Goal: Information Seeking & Learning: Learn about a topic

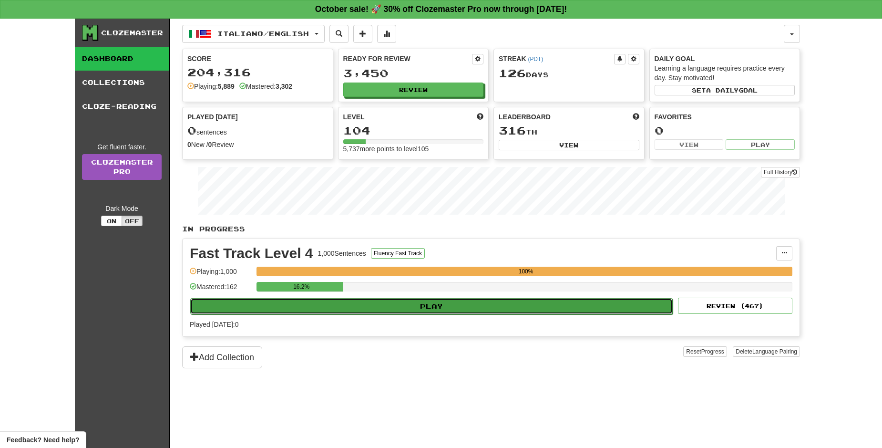
click at [475, 307] on button "Play" at bounding box center [431, 306] width 483 height 16
select select "**"
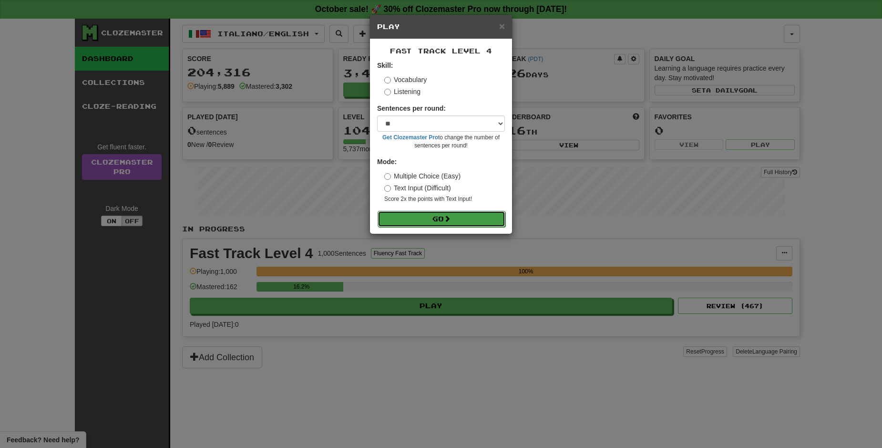
click at [457, 215] on button "Go" at bounding box center [442, 219] width 128 height 16
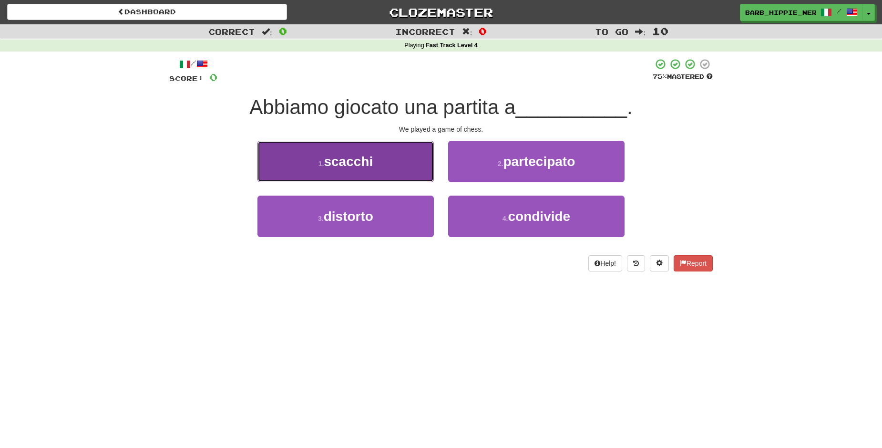
click at [389, 172] on button "1 . scacchi" at bounding box center [346, 161] width 176 height 41
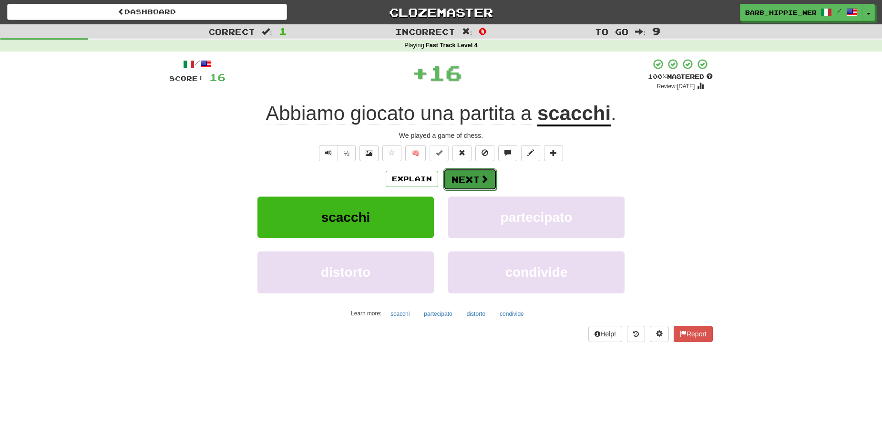
click at [464, 181] on button "Next" at bounding box center [470, 179] width 53 height 22
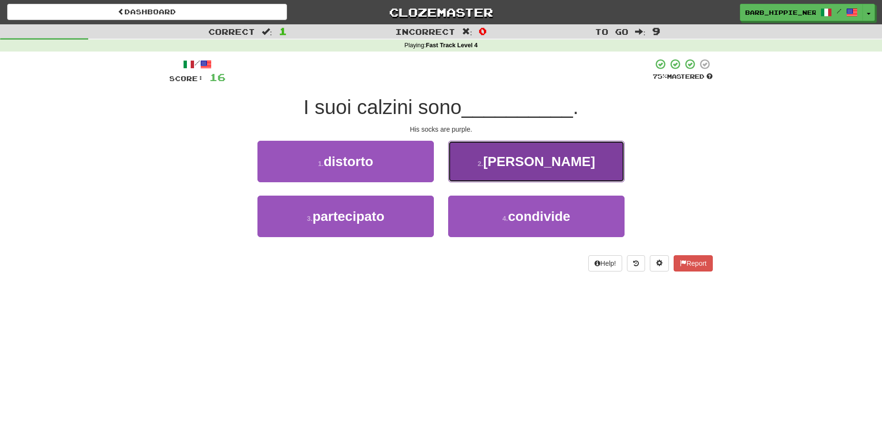
click at [559, 167] on button "2 . [PERSON_NAME]" at bounding box center [536, 161] width 176 height 41
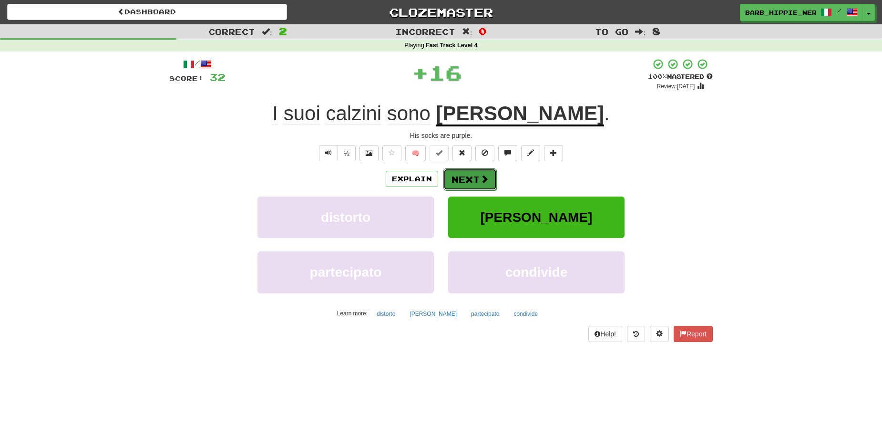
click at [480, 177] on span at bounding box center [484, 179] width 9 height 9
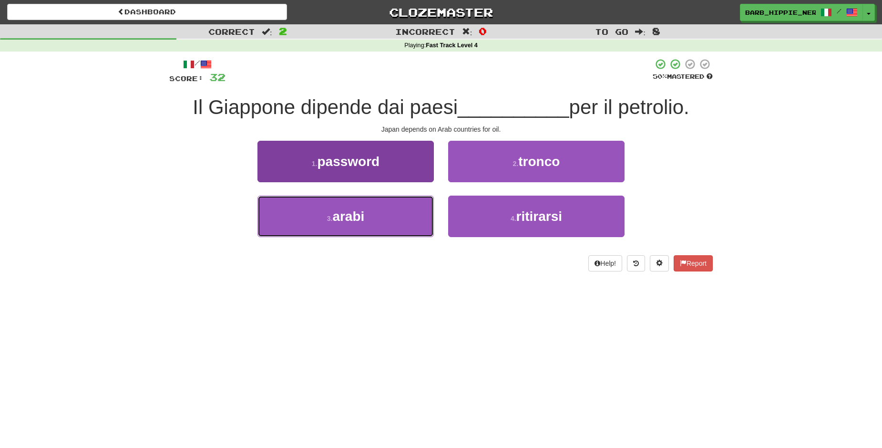
click at [398, 209] on button "3 . [DEMOGRAPHIC_DATA]" at bounding box center [346, 216] width 176 height 41
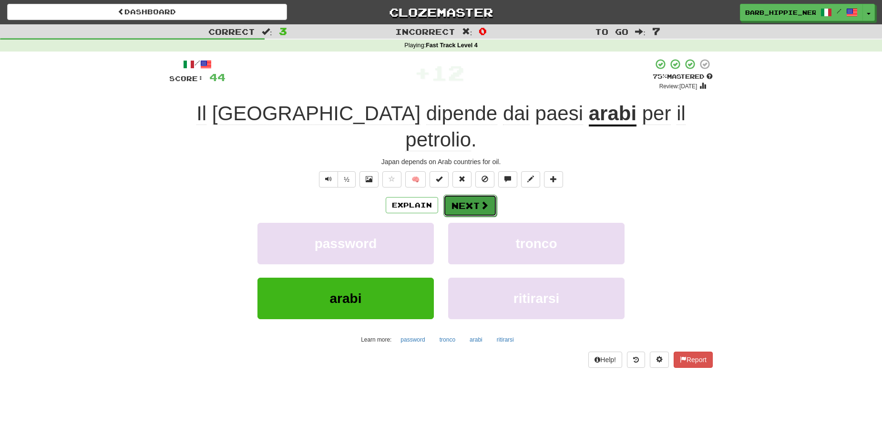
click at [464, 195] on button "Next" at bounding box center [470, 206] width 53 height 22
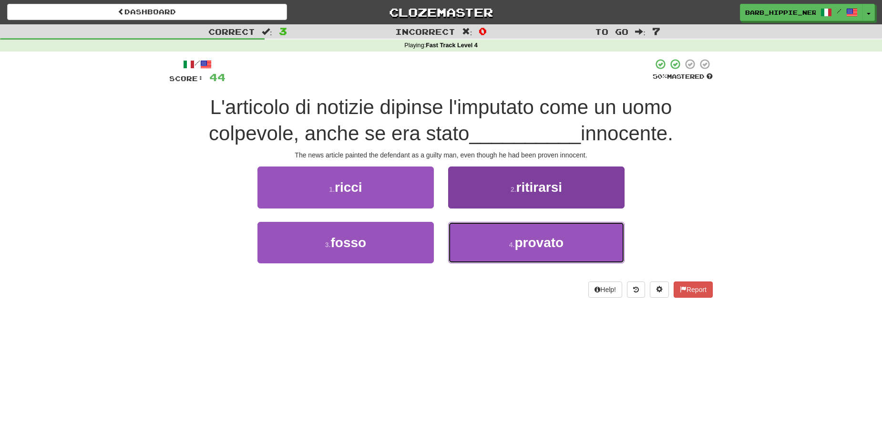
click at [524, 245] on span "provato" at bounding box center [539, 242] width 49 height 15
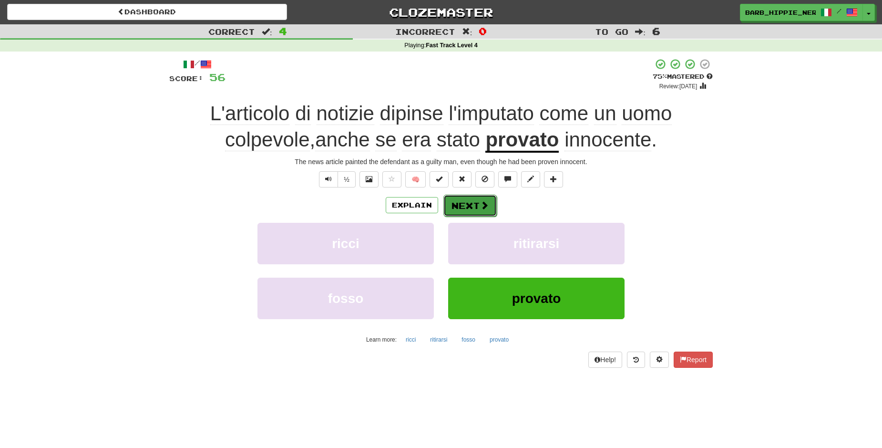
click at [460, 204] on button "Next" at bounding box center [470, 206] width 53 height 22
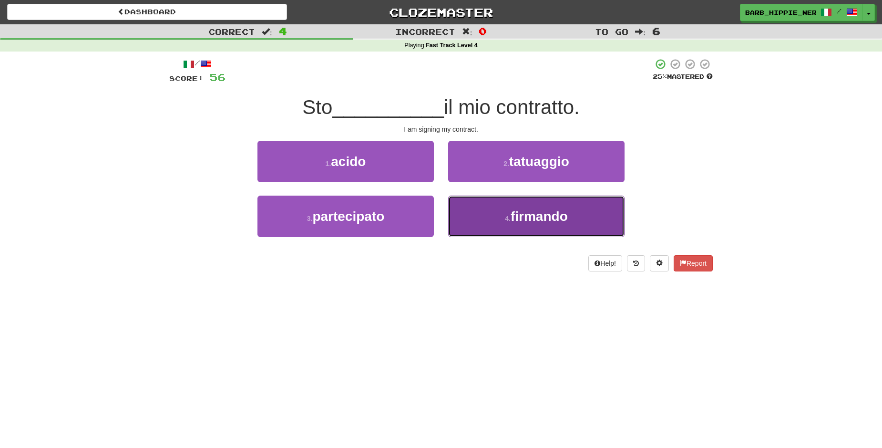
click at [554, 222] on span "firmando" at bounding box center [539, 216] width 57 height 15
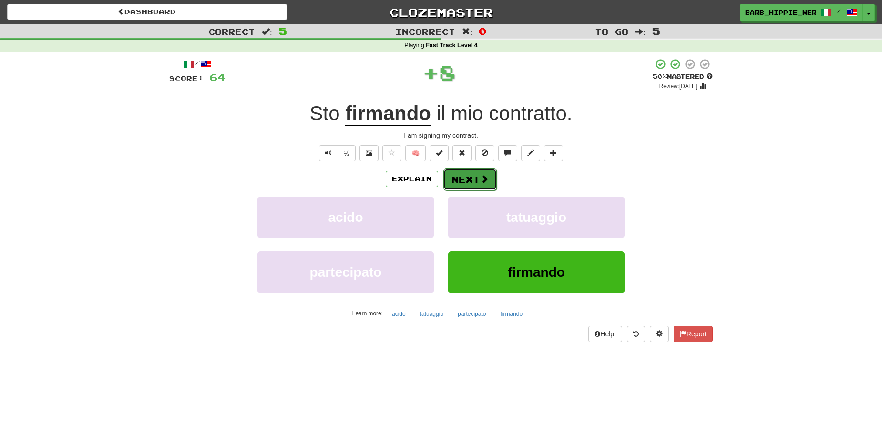
click at [464, 181] on button "Next" at bounding box center [470, 179] width 53 height 22
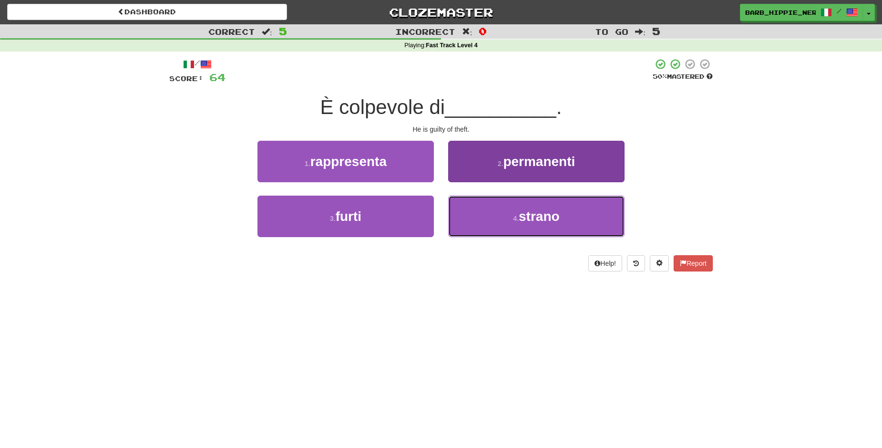
click at [508, 213] on button "4 . [PERSON_NAME]" at bounding box center [536, 216] width 176 height 41
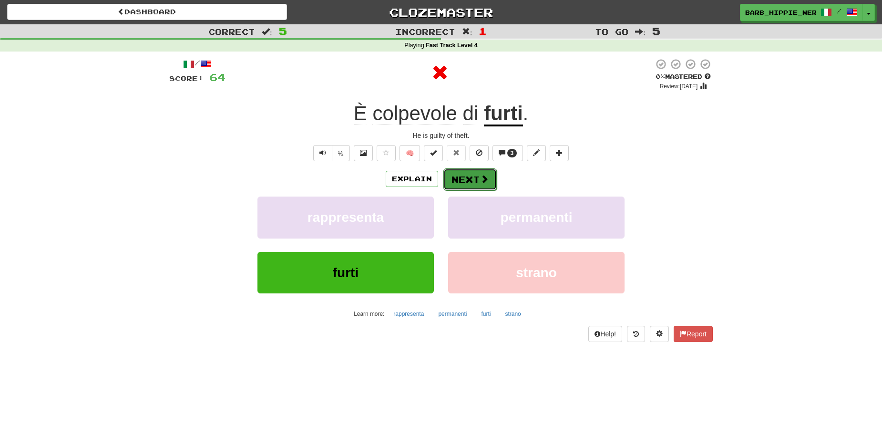
click at [480, 180] on span at bounding box center [484, 179] width 9 height 9
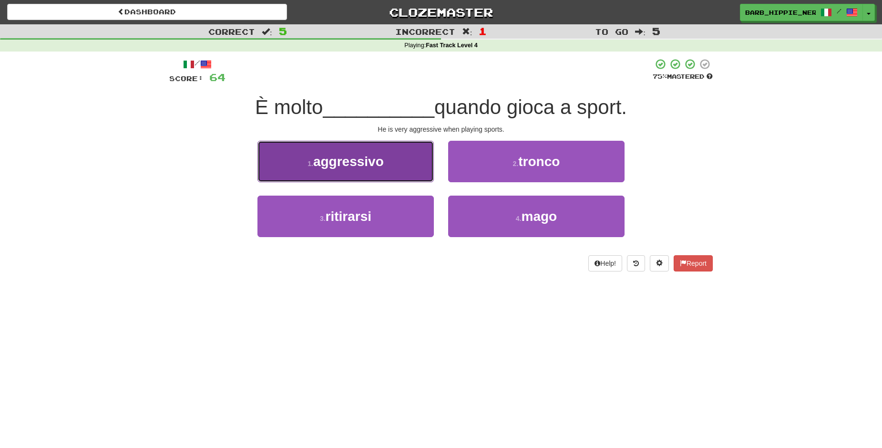
click at [386, 168] on button "1 . aggressivo" at bounding box center [346, 161] width 176 height 41
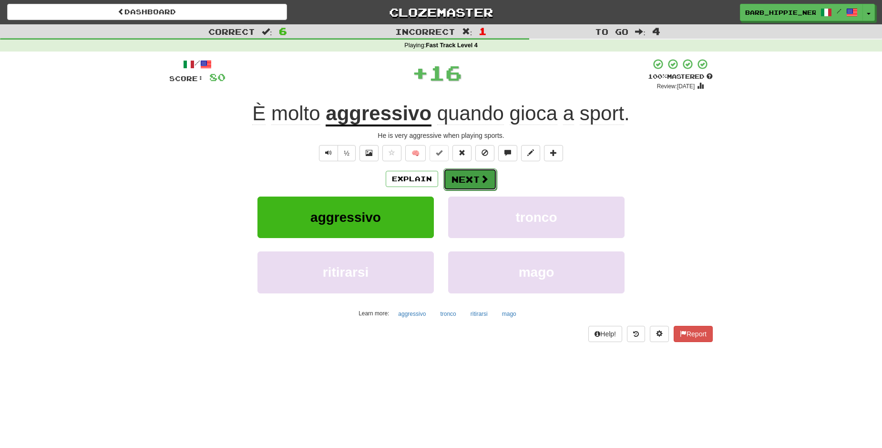
click at [463, 181] on button "Next" at bounding box center [470, 179] width 53 height 22
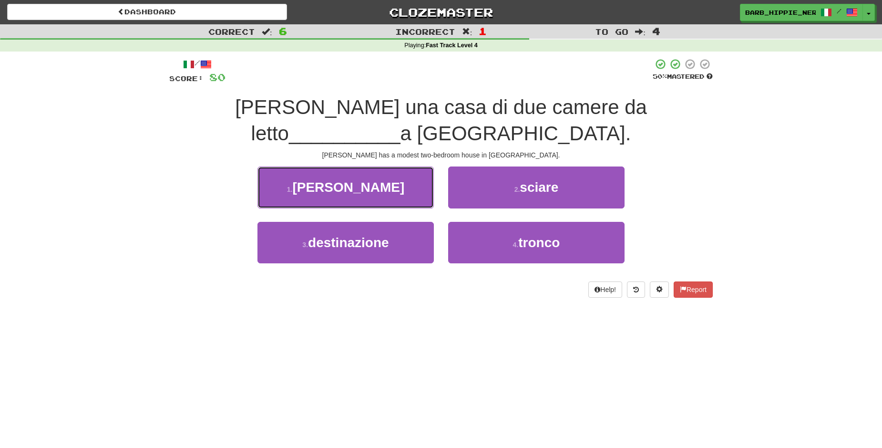
click at [385, 196] on button "1 . [PERSON_NAME]" at bounding box center [346, 186] width 176 height 41
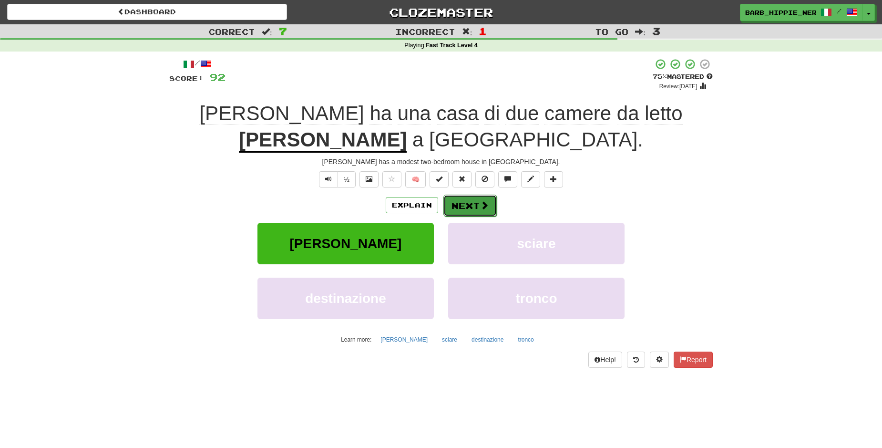
click at [462, 195] on button "Next" at bounding box center [470, 206] width 53 height 22
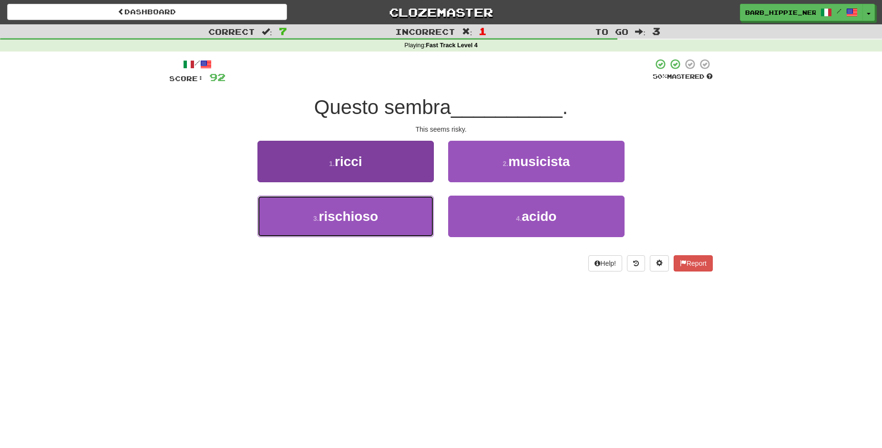
drag, startPoint x: 385, startPoint y: 218, endPoint x: 395, endPoint y: 221, distance: 10.9
click at [383, 219] on button "3 . rischioso" at bounding box center [346, 216] width 176 height 41
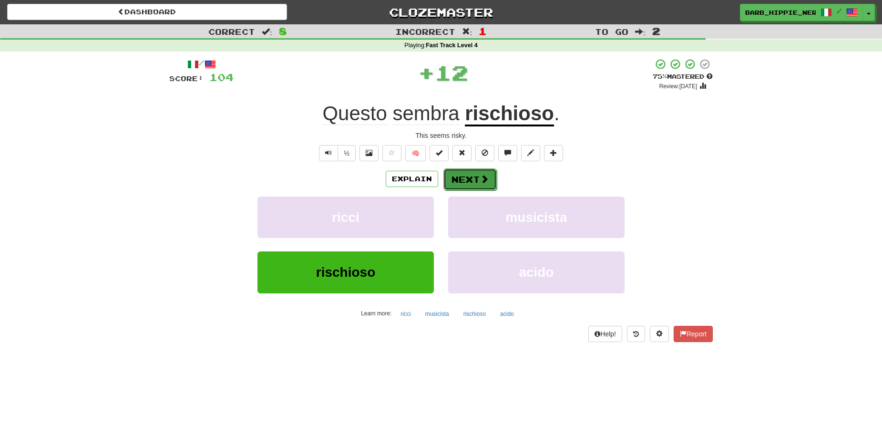
click at [464, 184] on button "Next" at bounding box center [470, 179] width 53 height 22
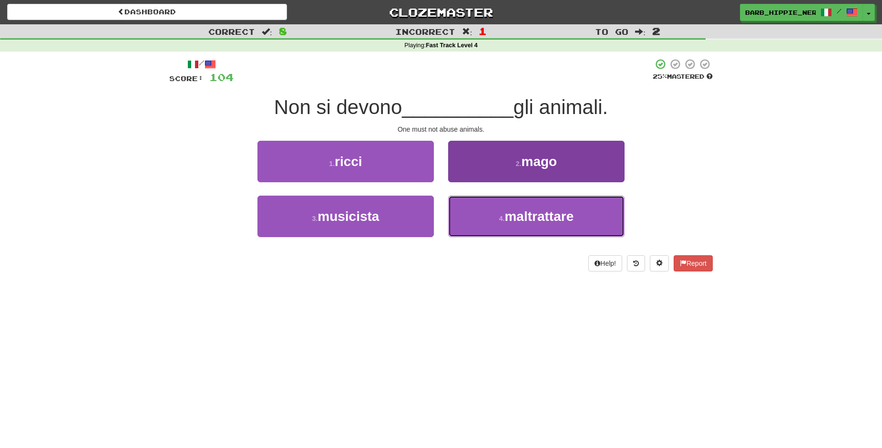
drag, startPoint x: 563, startPoint y: 219, endPoint x: 549, endPoint y: 216, distance: 14.2
click at [562, 219] on span "maltrattare" at bounding box center [539, 216] width 69 height 15
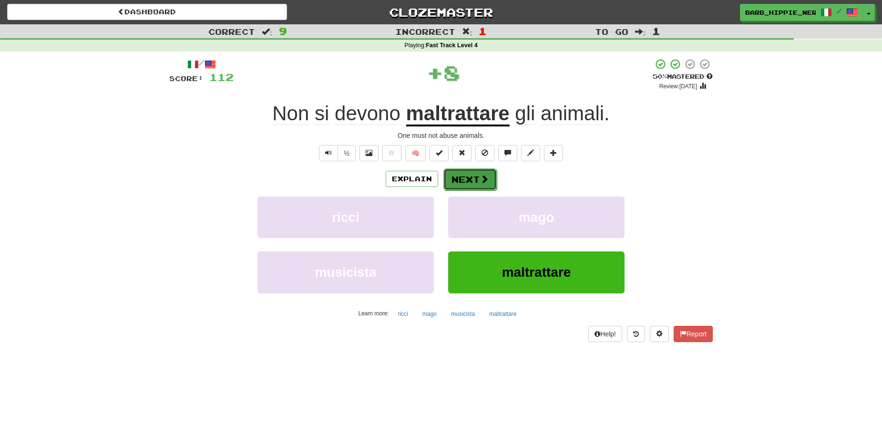
click at [456, 187] on button "Next" at bounding box center [470, 179] width 53 height 22
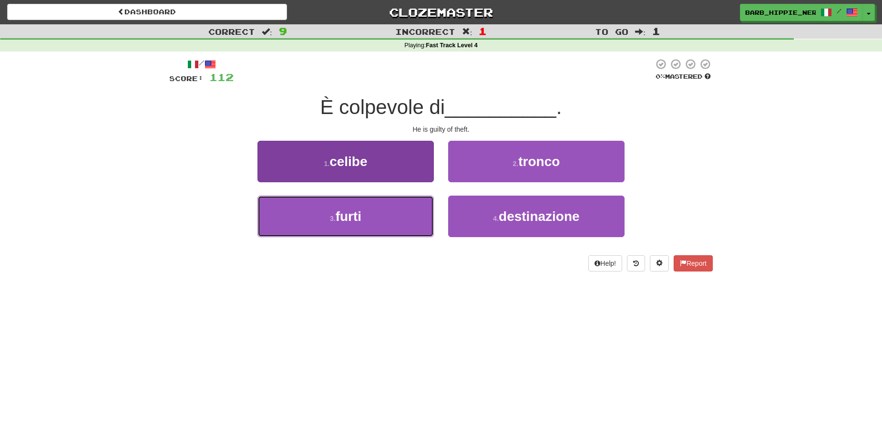
drag, startPoint x: 399, startPoint y: 222, endPoint x: 406, endPoint y: 217, distance: 8.6
click at [399, 222] on button "3 . furti" at bounding box center [346, 216] width 176 height 41
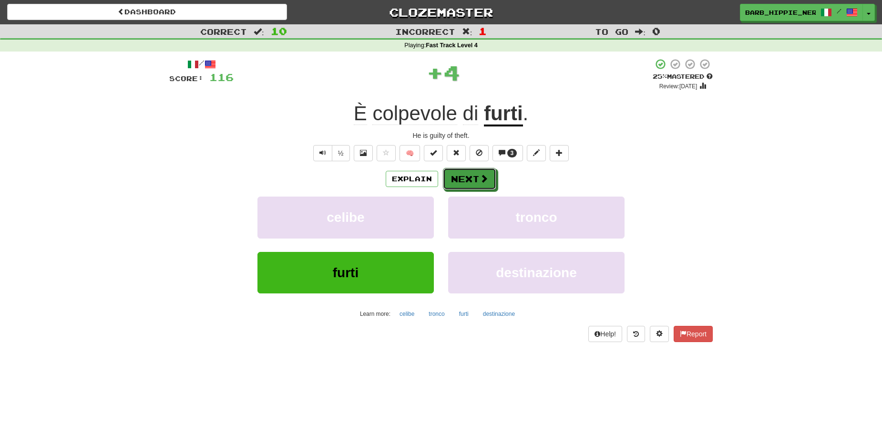
click at [462, 178] on button "Next" at bounding box center [469, 179] width 53 height 22
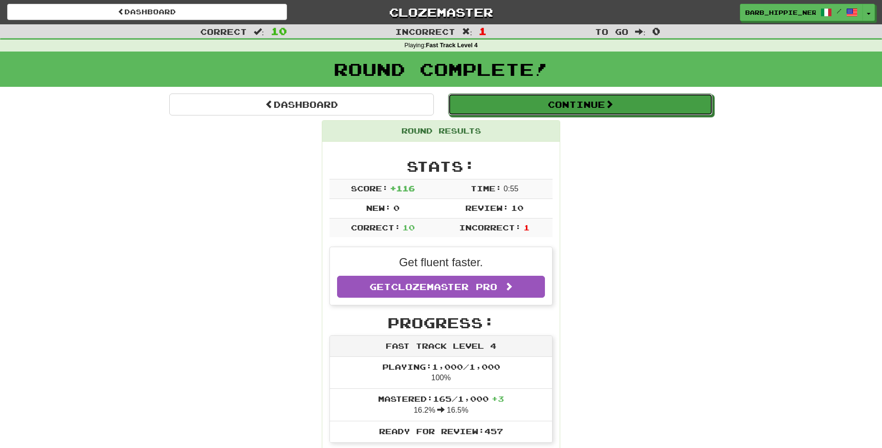
click at [588, 109] on button "Continue" at bounding box center [580, 104] width 265 height 22
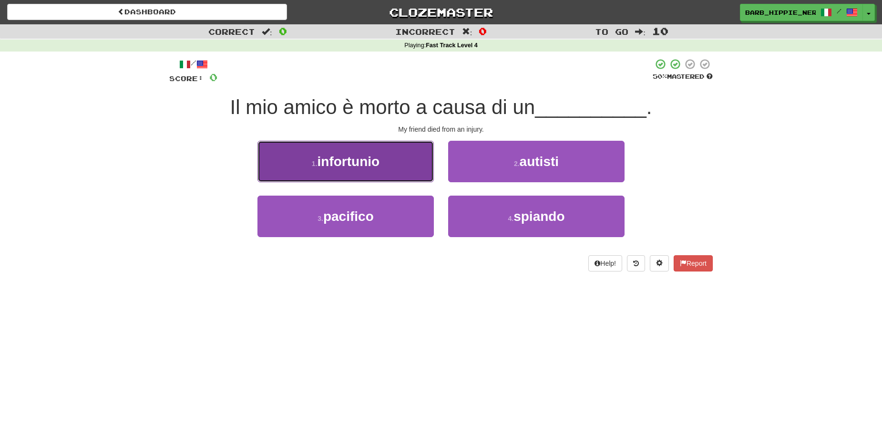
click at [394, 170] on button "1 . infortunio" at bounding box center [346, 161] width 176 height 41
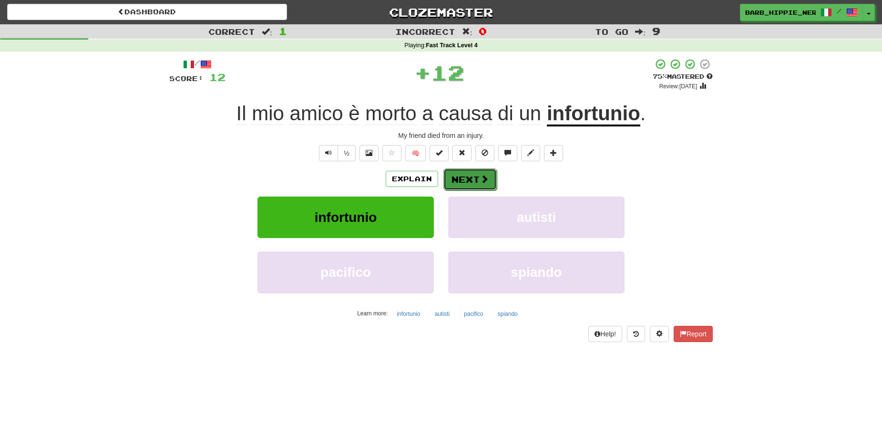
click at [480, 177] on span at bounding box center [484, 179] width 9 height 9
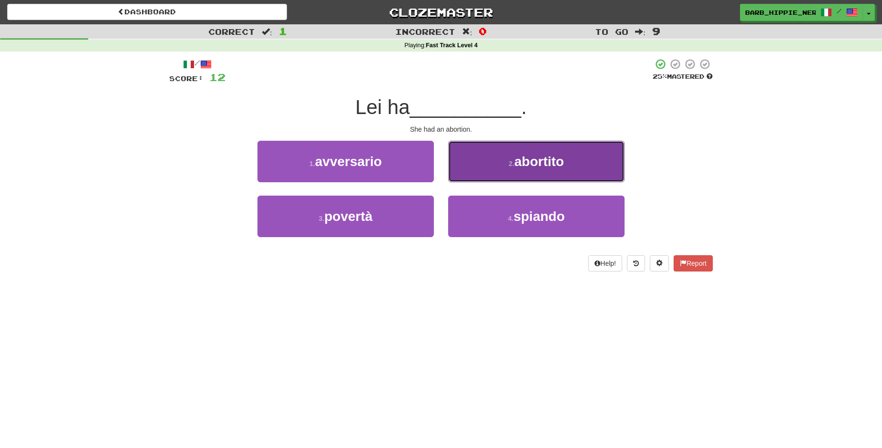
drag, startPoint x: 478, startPoint y: 171, endPoint x: 474, endPoint y: 174, distance: 4.9
click at [477, 171] on button "2 . abortito" at bounding box center [536, 161] width 176 height 41
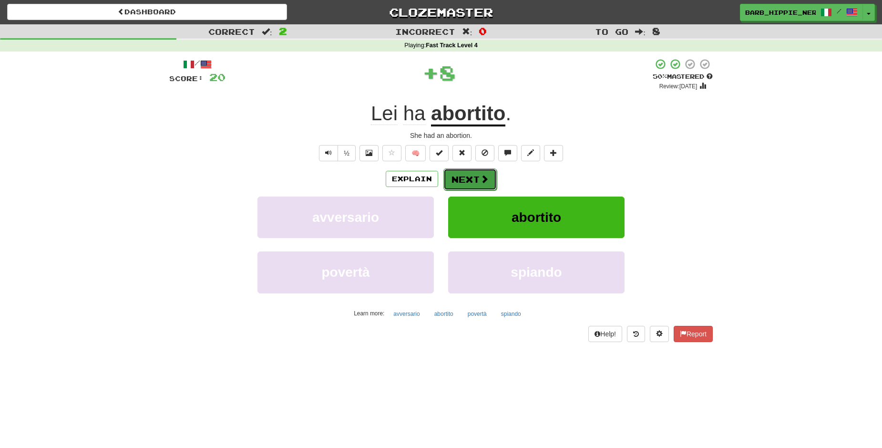
click at [462, 176] on button "Next" at bounding box center [470, 179] width 53 height 22
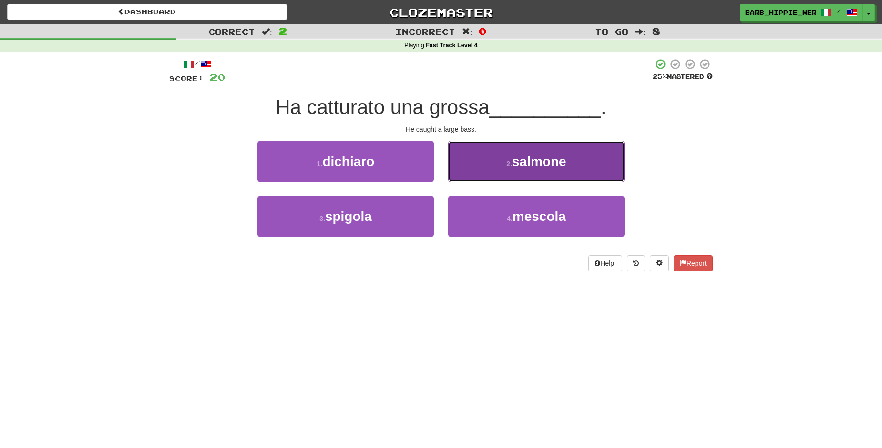
click at [563, 168] on button "2 . salmone" at bounding box center [536, 161] width 176 height 41
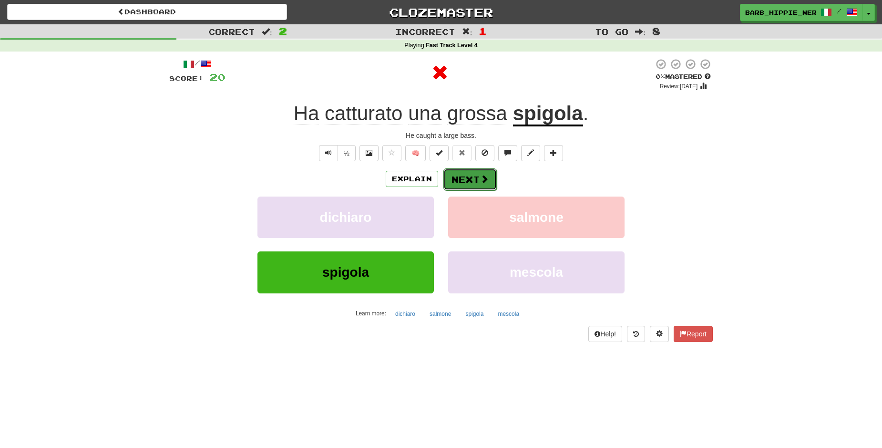
click at [461, 177] on button "Next" at bounding box center [470, 179] width 53 height 22
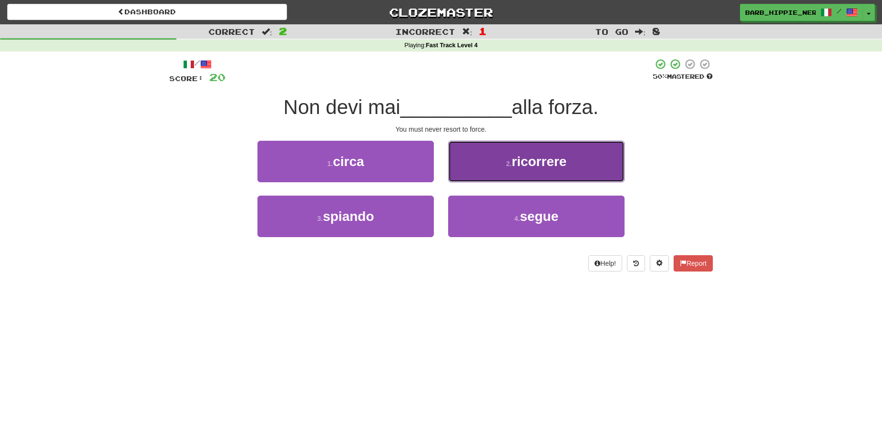
click at [560, 161] on span "ricorrere" at bounding box center [539, 161] width 55 height 15
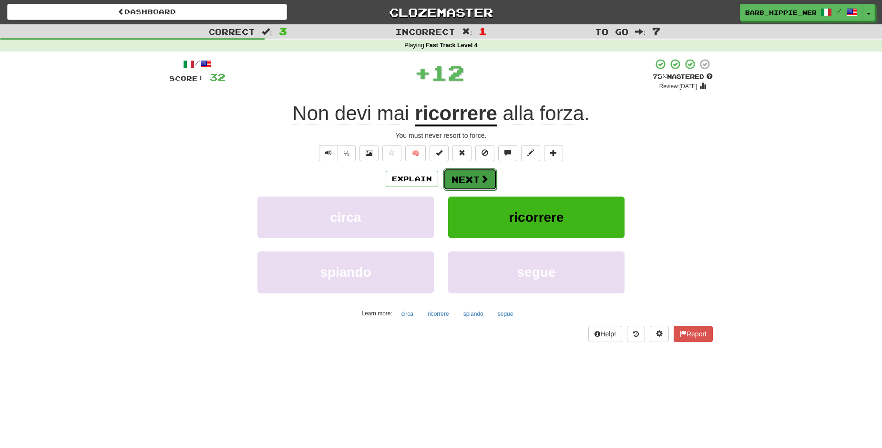
click at [462, 182] on button "Next" at bounding box center [470, 179] width 53 height 22
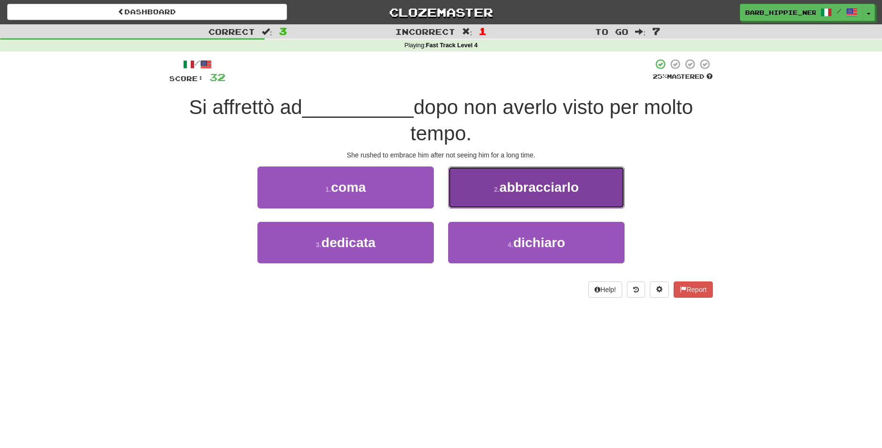
click at [577, 186] on span "abbracciarlo" at bounding box center [540, 187] width 80 height 15
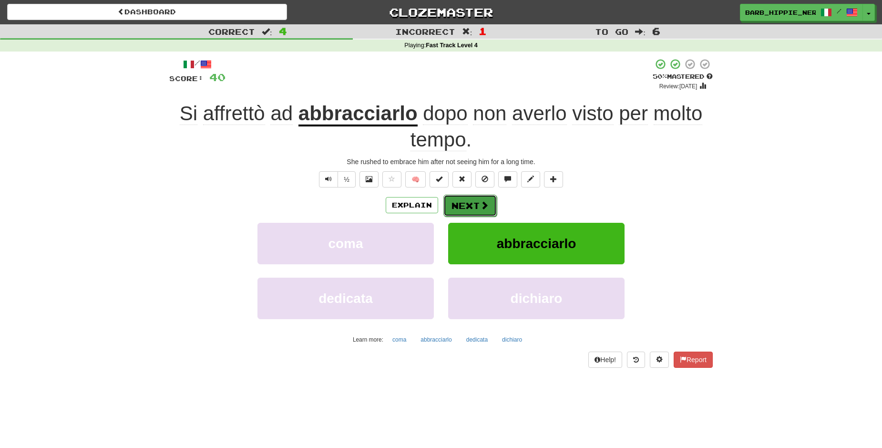
click at [459, 206] on button "Next" at bounding box center [470, 206] width 53 height 22
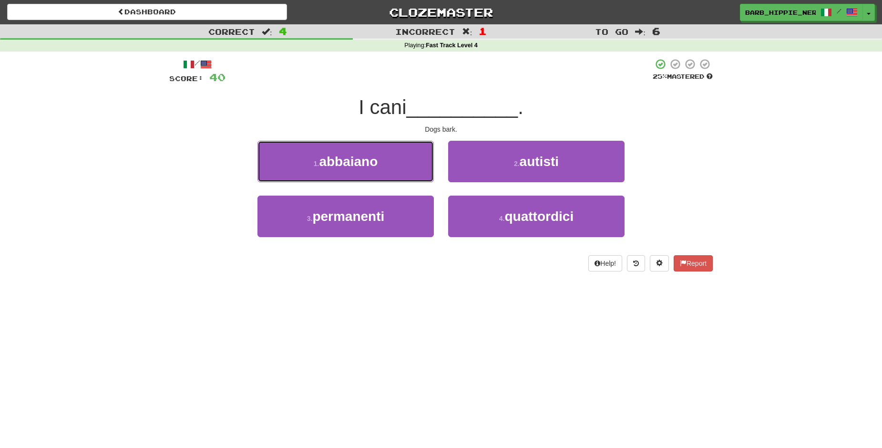
drag, startPoint x: 383, startPoint y: 164, endPoint x: 391, endPoint y: 167, distance: 7.9
click at [383, 165] on button "1 . [GEOGRAPHIC_DATA]" at bounding box center [346, 161] width 176 height 41
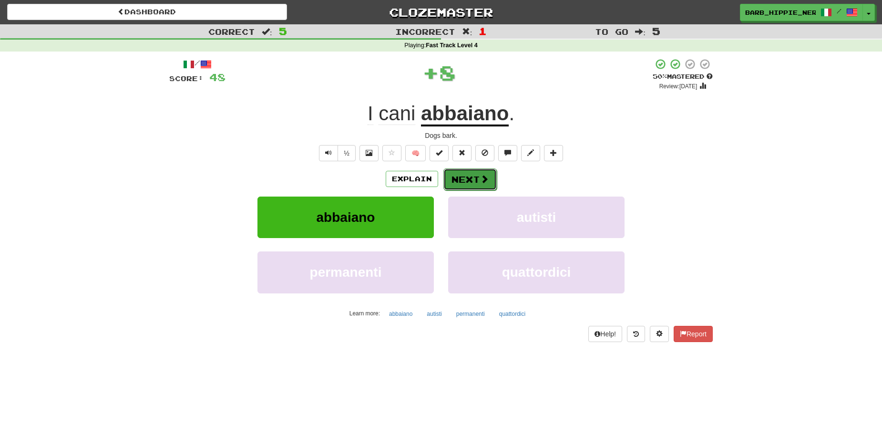
click at [480, 178] on span at bounding box center [484, 179] width 9 height 9
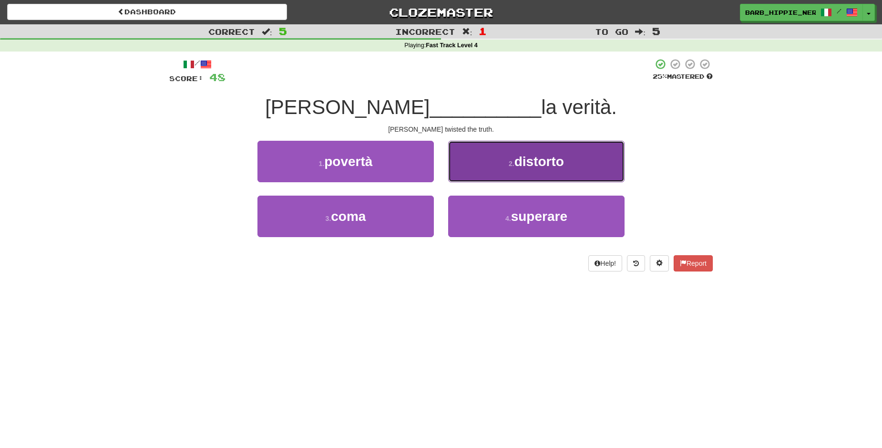
click at [557, 167] on span "distorto" at bounding box center [540, 161] width 50 height 15
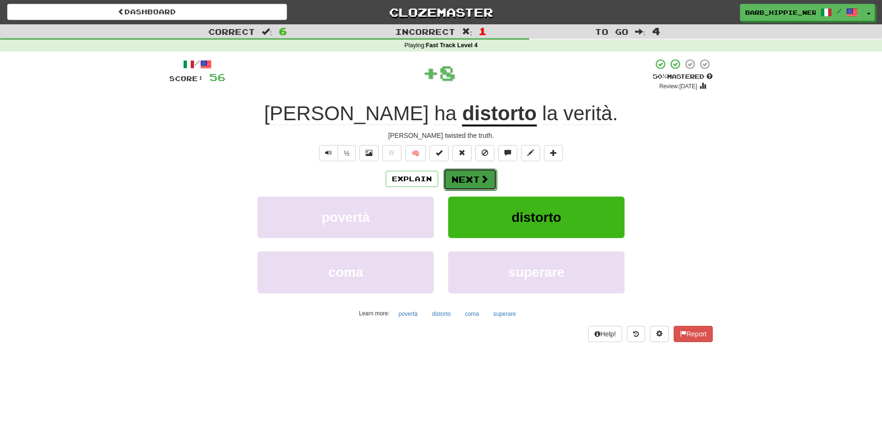
click at [463, 179] on button "Next" at bounding box center [470, 179] width 53 height 22
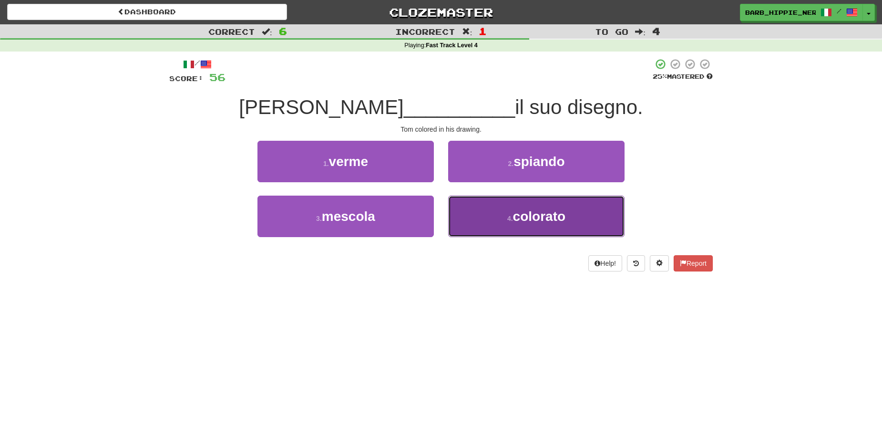
click at [524, 218] on span "colorato" at bounding box center [539, 216] width 52 height 15
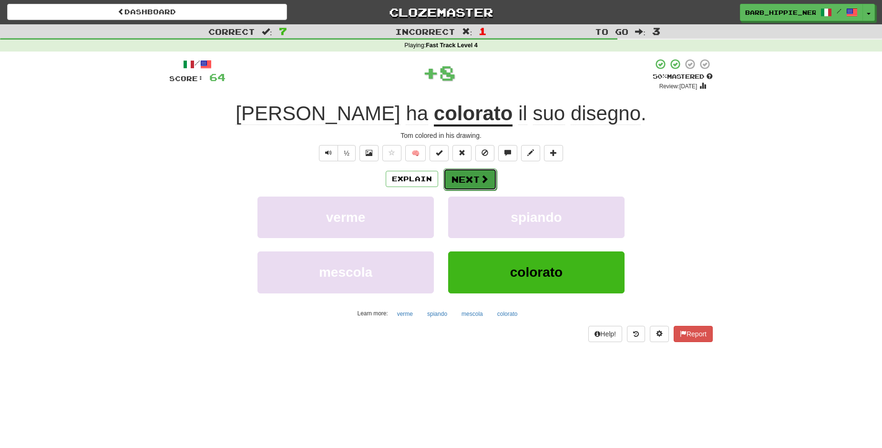
click at [463, 182] on button "Next" at bounding box center [470, 179] width 53 height 22
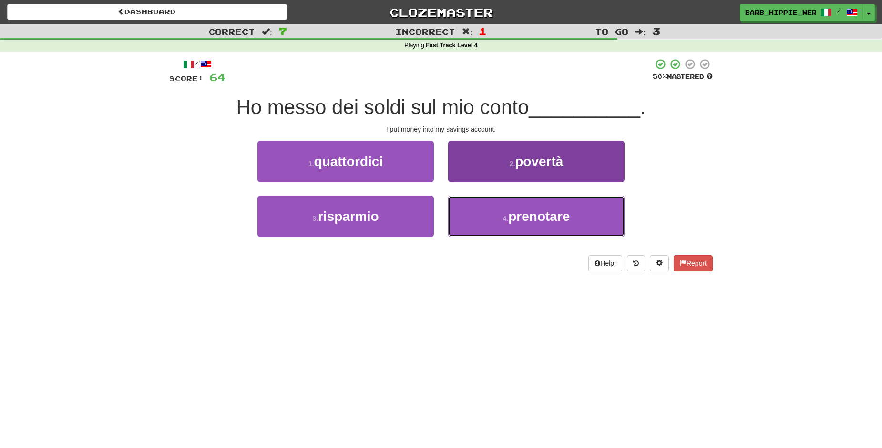
click at [560, 218] on span "prenotare" at bounding box center [539, 216] width 62 height 15
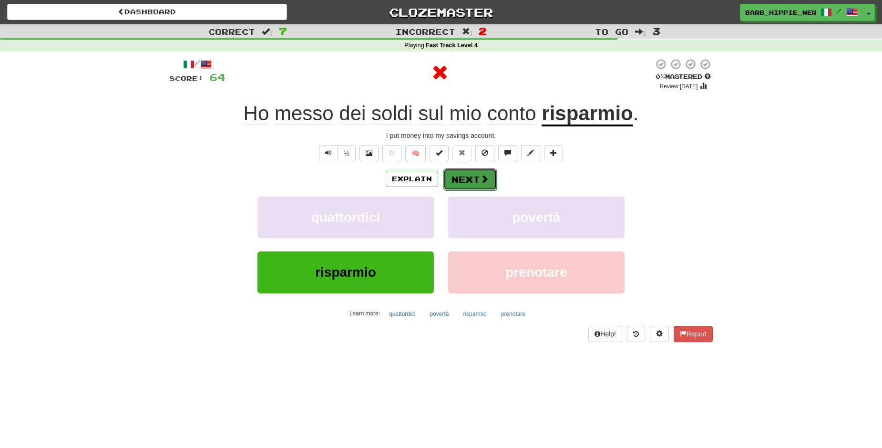
click at [480, 179] on span at bounding box center [484, 179] width 9 height 9
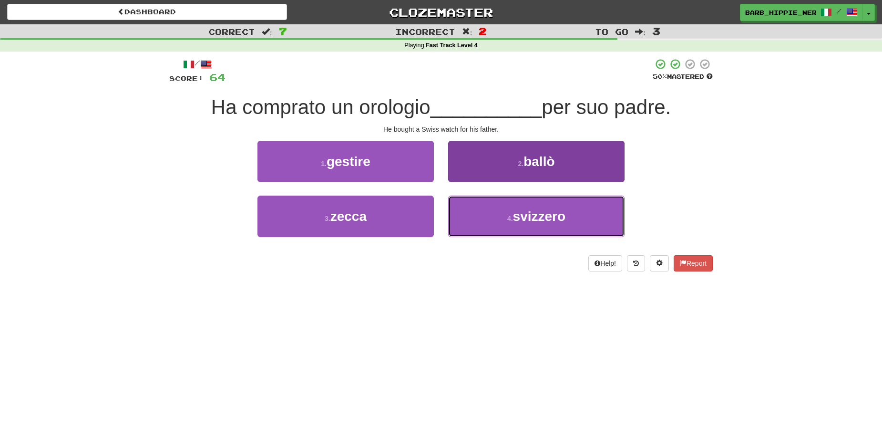
click at [556, 210] on span "svizzero" at bounding box center [539, 216] width 53 height 15
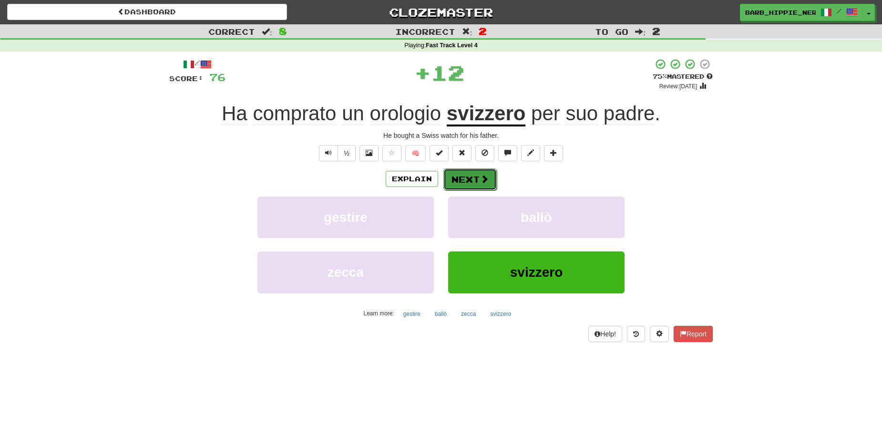
click at [480, 176] on span at bounding box center [484, 179] width 9 height 9
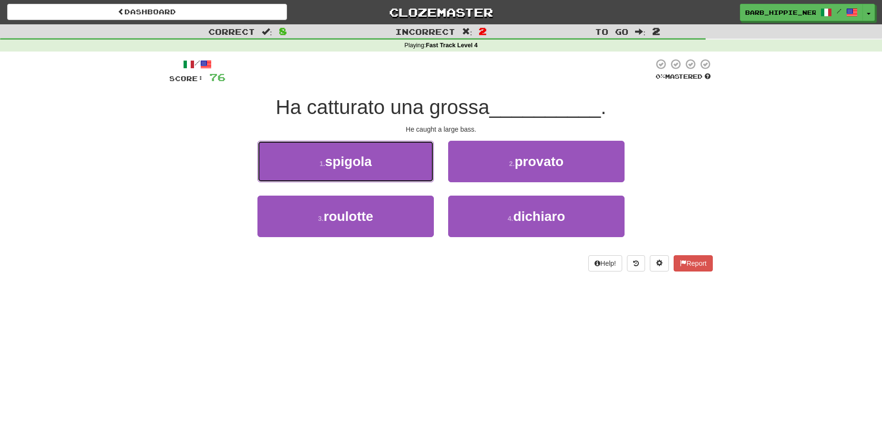
click at [390, 163] on button "1 . spigola" at bounding box center [346, 161] width 176 height 41
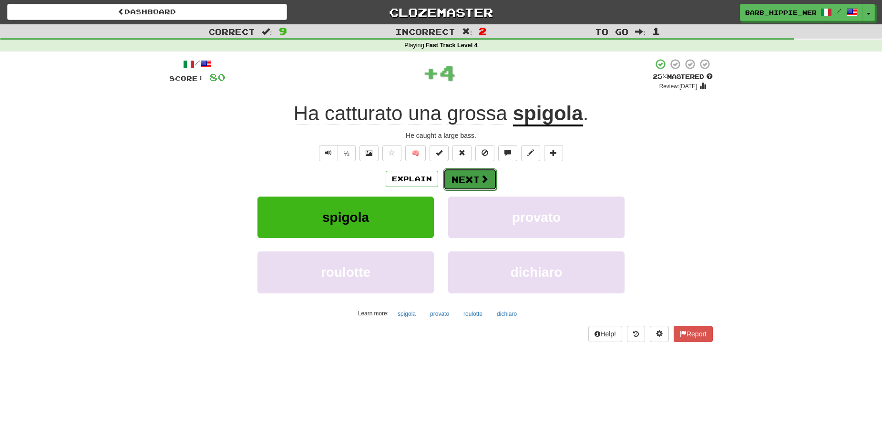
click at [480, 181] on span at bounding box center [484, 179] width 9 height 9
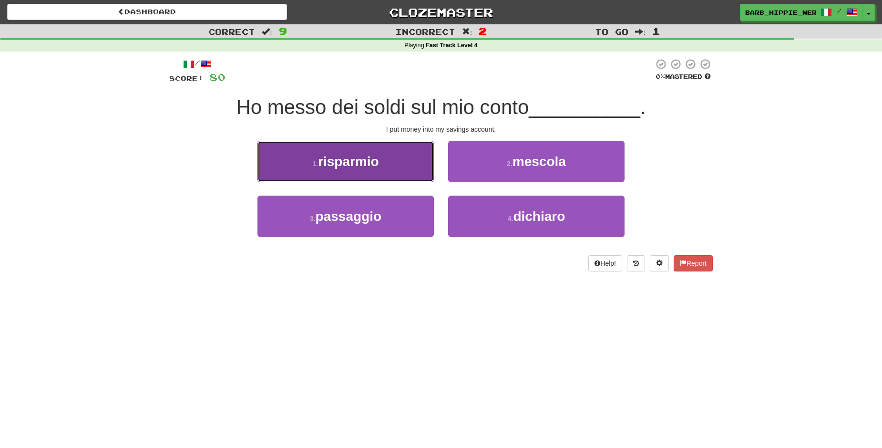
click at [389, 175] on button "1 . risparmio" at bounding box center [346, 161] width 176 height 41
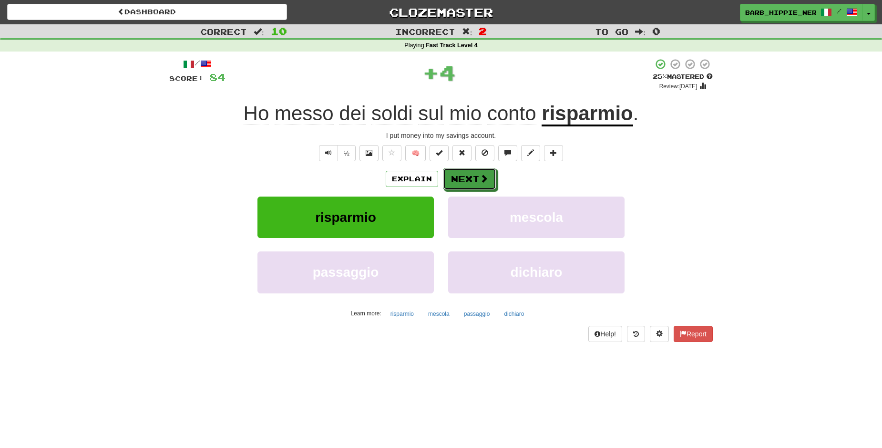
click at [462, 179] on button "Next" at bounding box center [469, 179] width 53 height 22
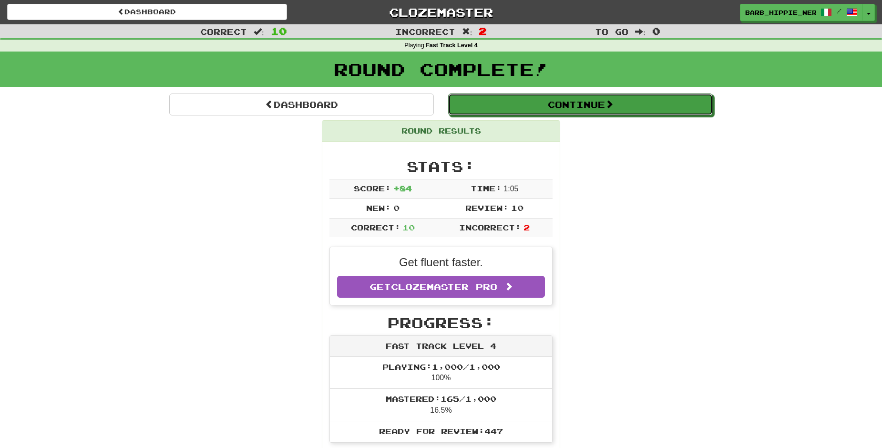
click at [591, 108] on button "Continue" at bounding box center [580, 104] width 265 height 22
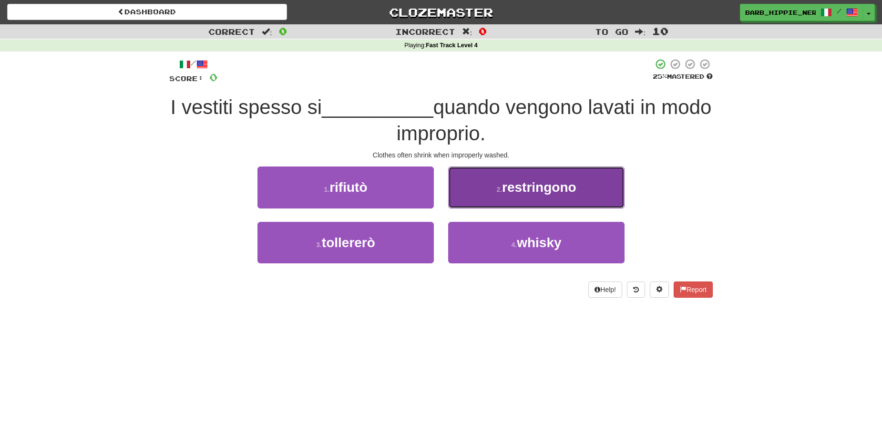
click at [573, 197] on button "2 . restringono" at bounding box center [536, 186] width 176 height 41
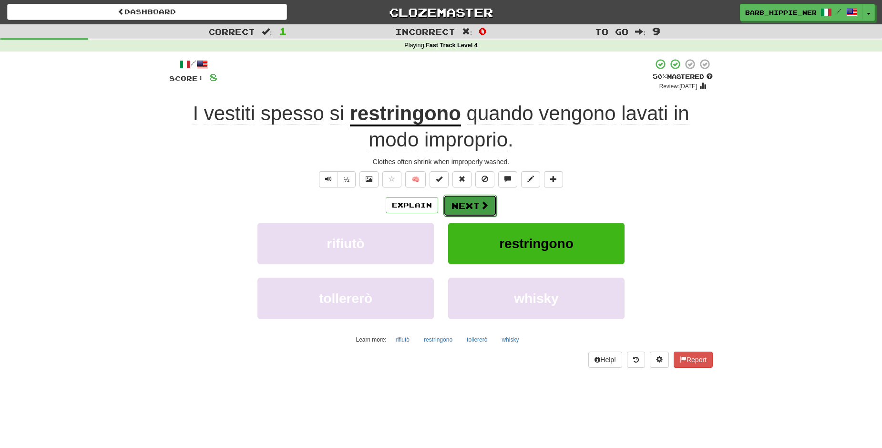
click at [459, 207] on button "Next" at bounding box center [470, 206] width 53 height 22
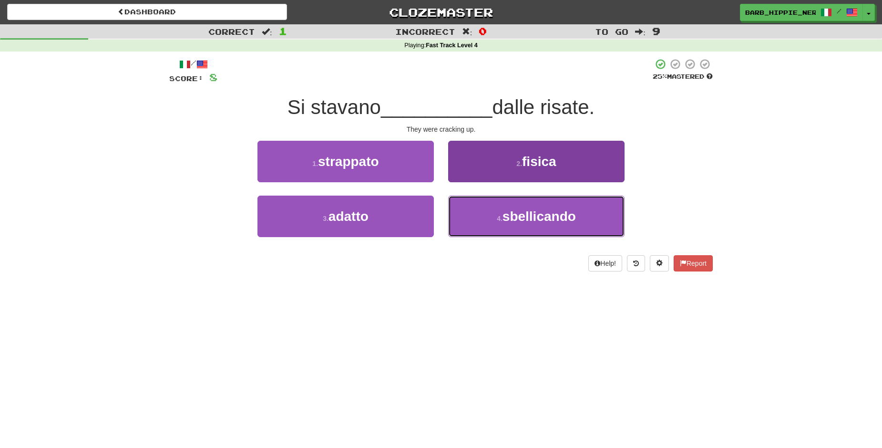
drag, startPoint x: 588, startPoint y: 217, endPoint x: 581, endPoint y: 214, distance: 7.3
click at [588, 217] on button "4 . sbellicando" at bounding box center [536, 216] width 176 height 41
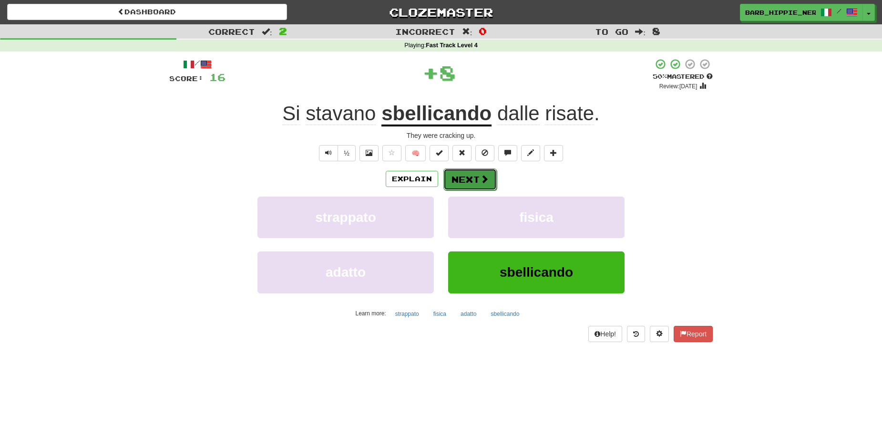
click at [464, 182] on button "Next" at bounding box center [470, 179] width 53 height 22
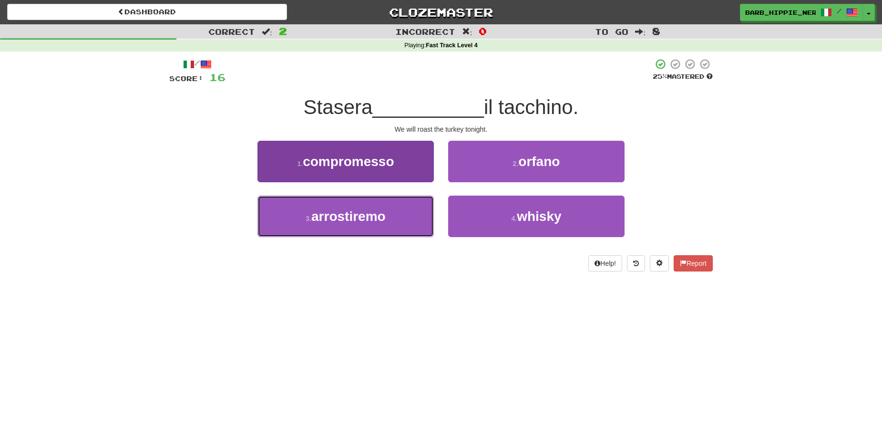
click at [389, 219] on button "3 . arrostiremo" at bounding box center [346, 216] width 176 height 41
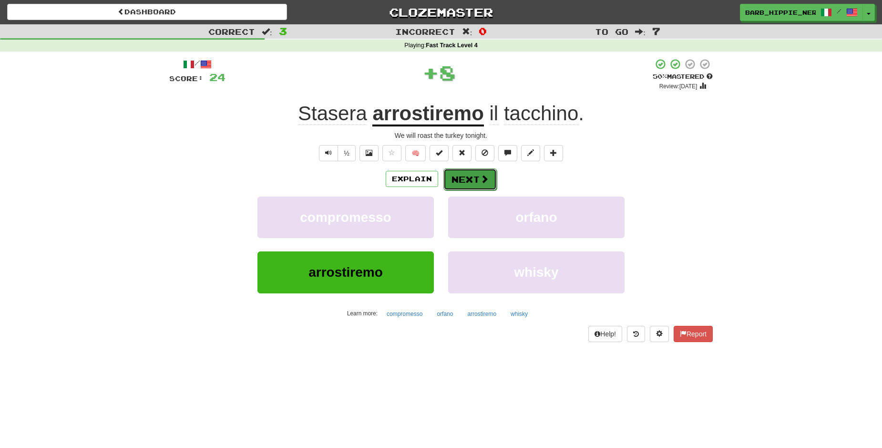
click at [464, 175] on button "Next" at bounding box center [470, 179] width 53 height 22
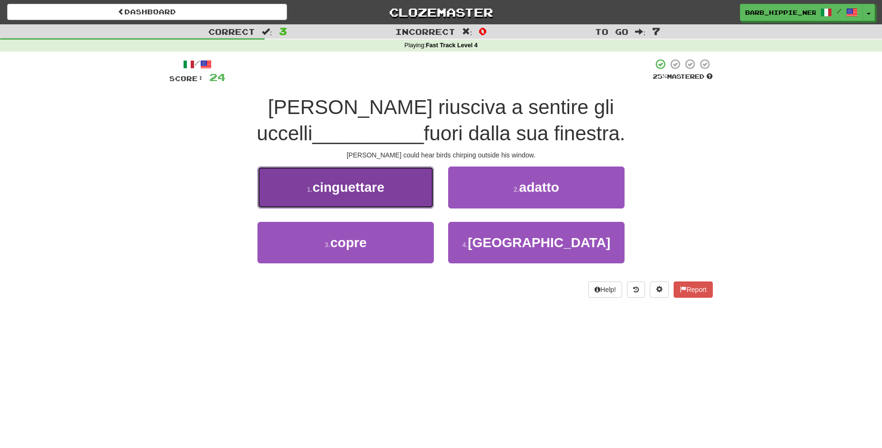
click at [385, 197] on button "1 . cinguettare" at bounding box center [346, 186] width 176 height 41
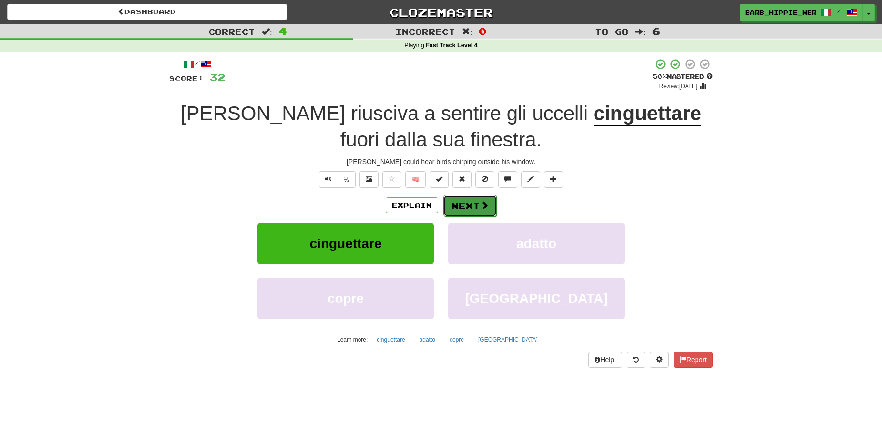
click at [480, 201] on span at bounding box center [484, 205] width 9 height 9
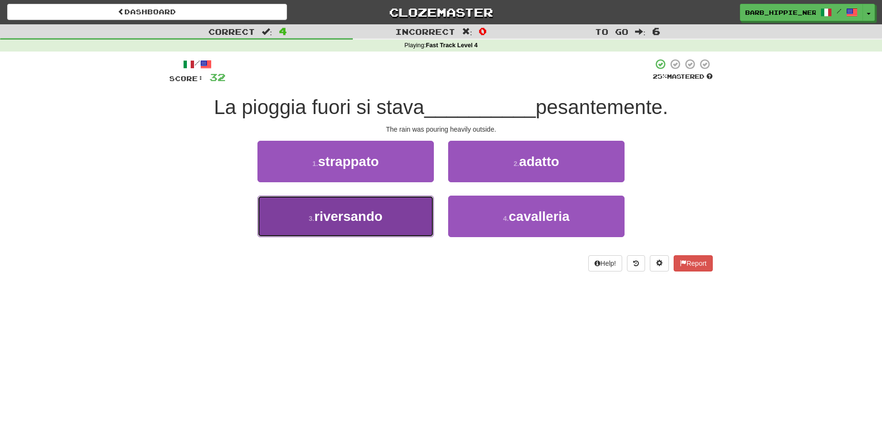
click at [406, 222] on button "3 . riversando" at bounding box center [346, 216] width 176 height 41
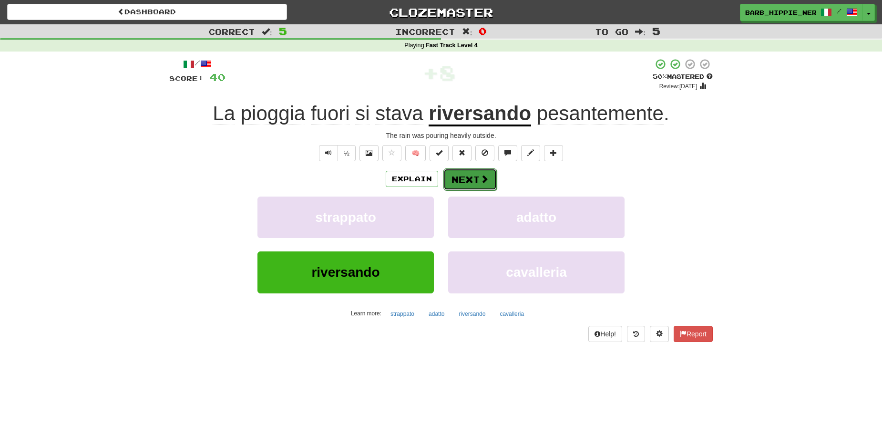
click at [463, 176] on button "Next" at bounding box center [470, 179] width 53 height 22
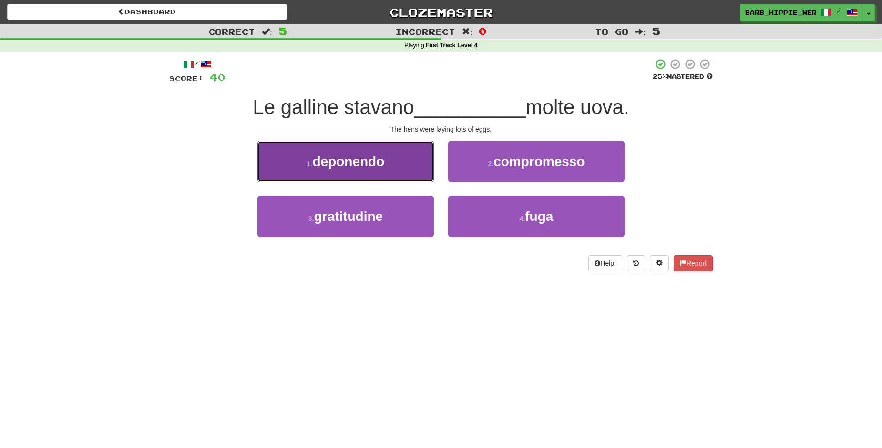
click at [369, 170] on button "1 . deponendo" at bounding box center [346, 161] width 176 height 41
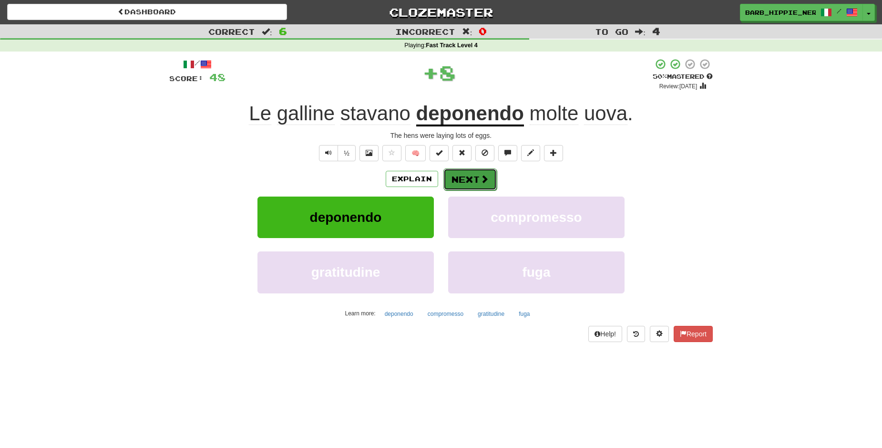
click at [459, 183] on button "Next" at bounding box center [470, 179] width 53 height 22
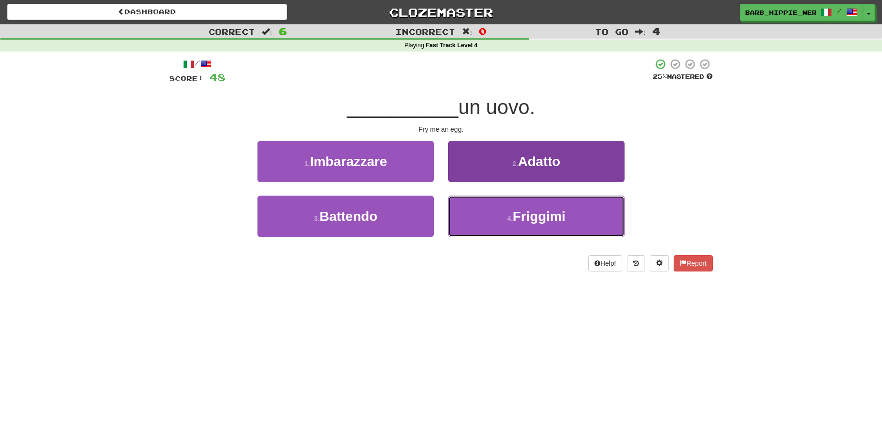
click at [547, 221] on span "Friggimi" at bounding box center [539, 216] width 52 height 15
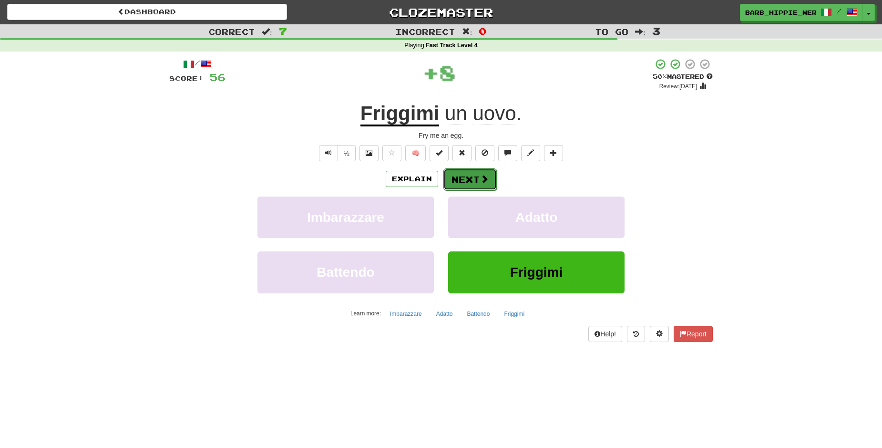
click at [480, 179] on span at bounding box center [484, 179] width 9 height 9
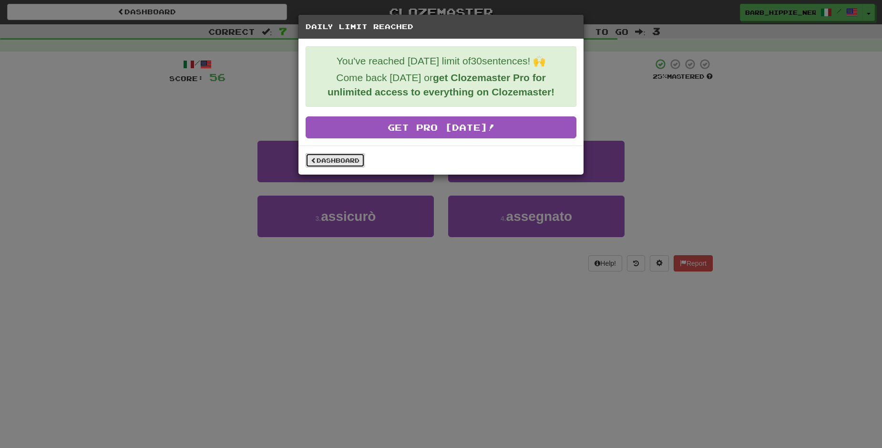
click at [321, 157] on link "Dashboard" at bounding box center [335, 160] width 59 height 14
